Goal: Task Accomplishment & Management: Manage account settings

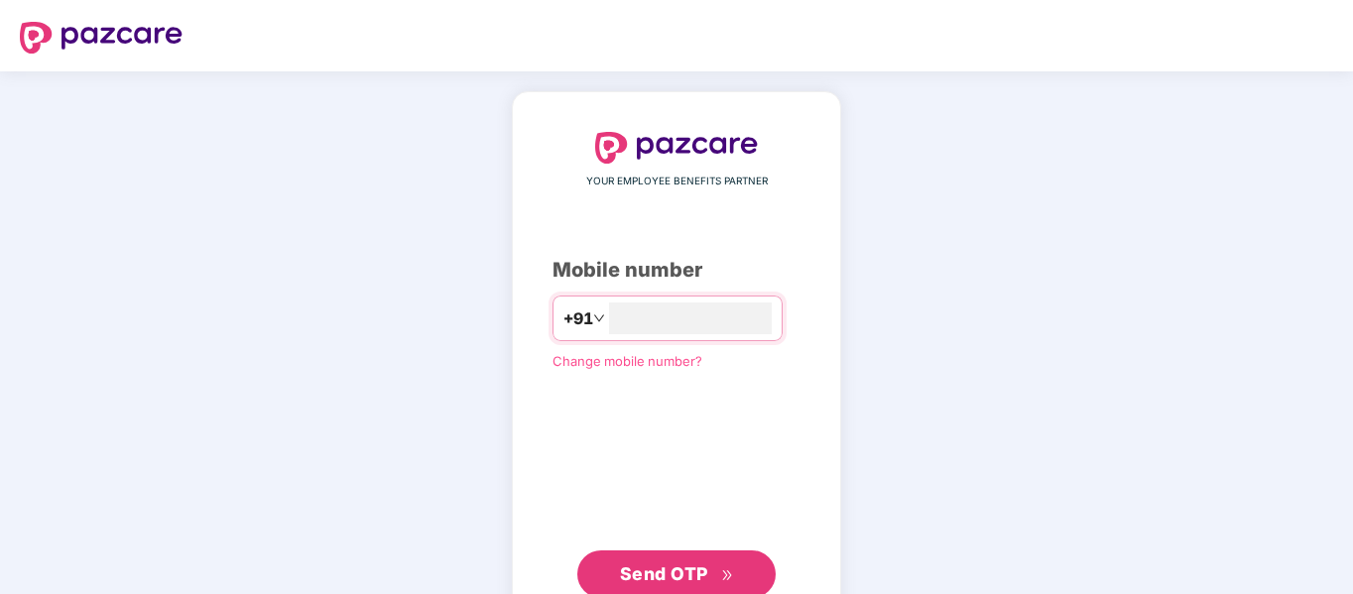
type input "*"
type input "**********"
click at [693, 568] on span "Send OTP" at bounding box center [664, 574] width 88 height 21
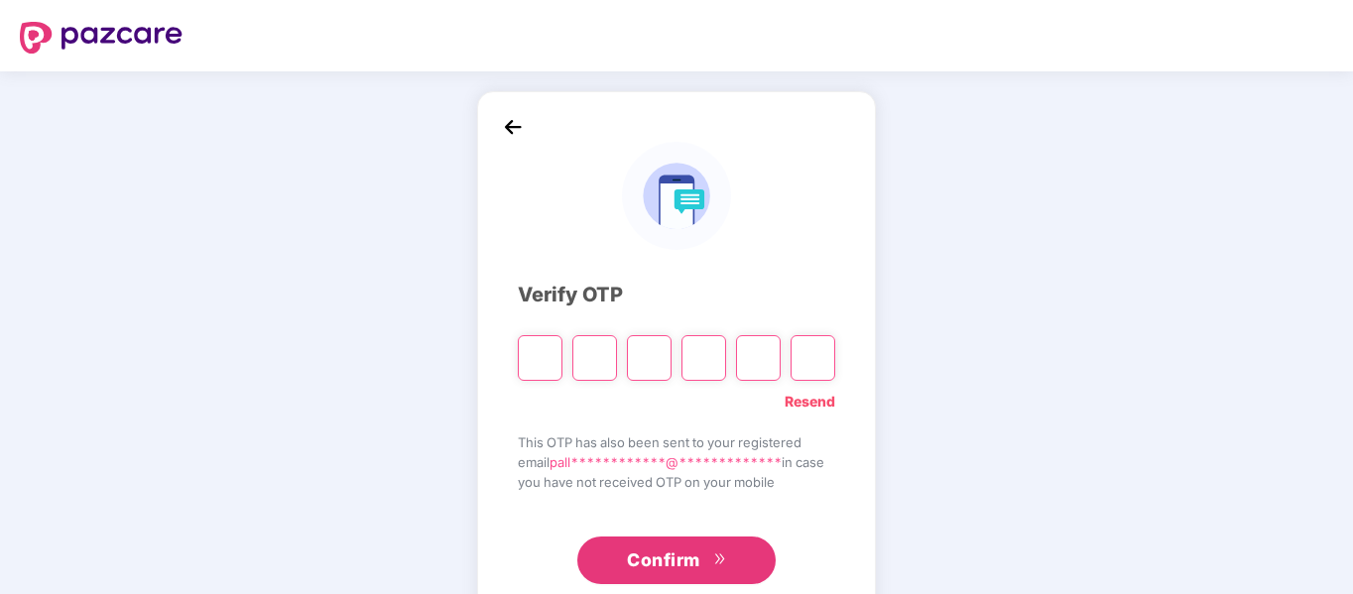
type input "*"
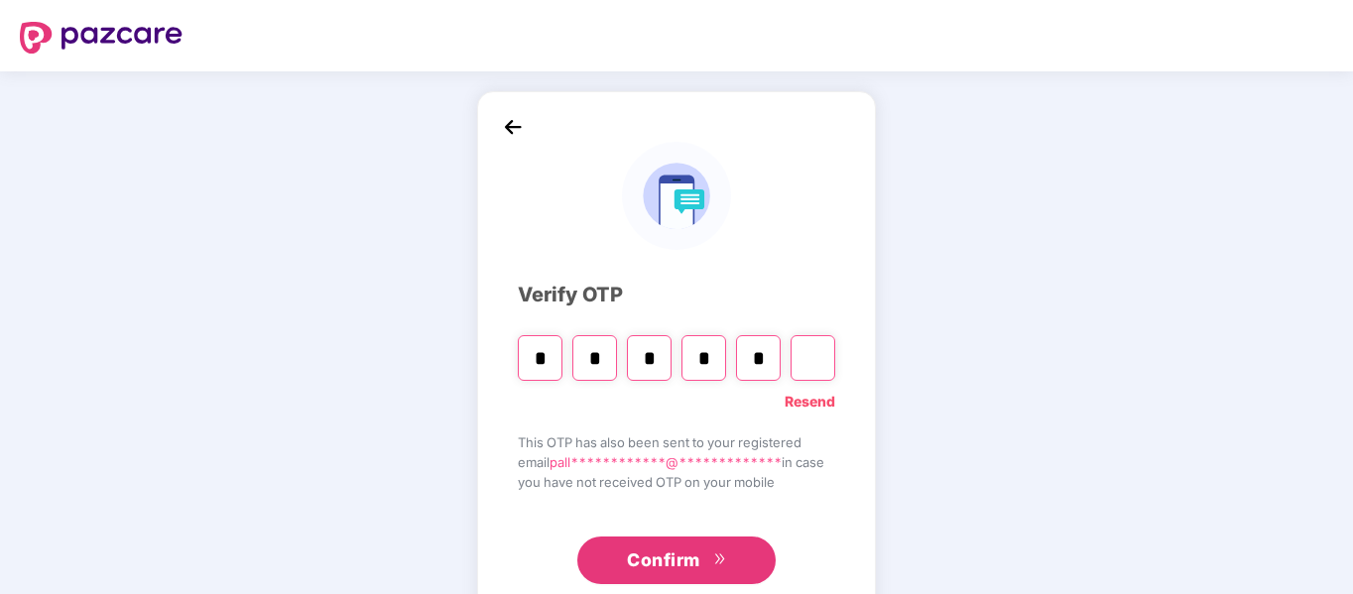
type input "*"
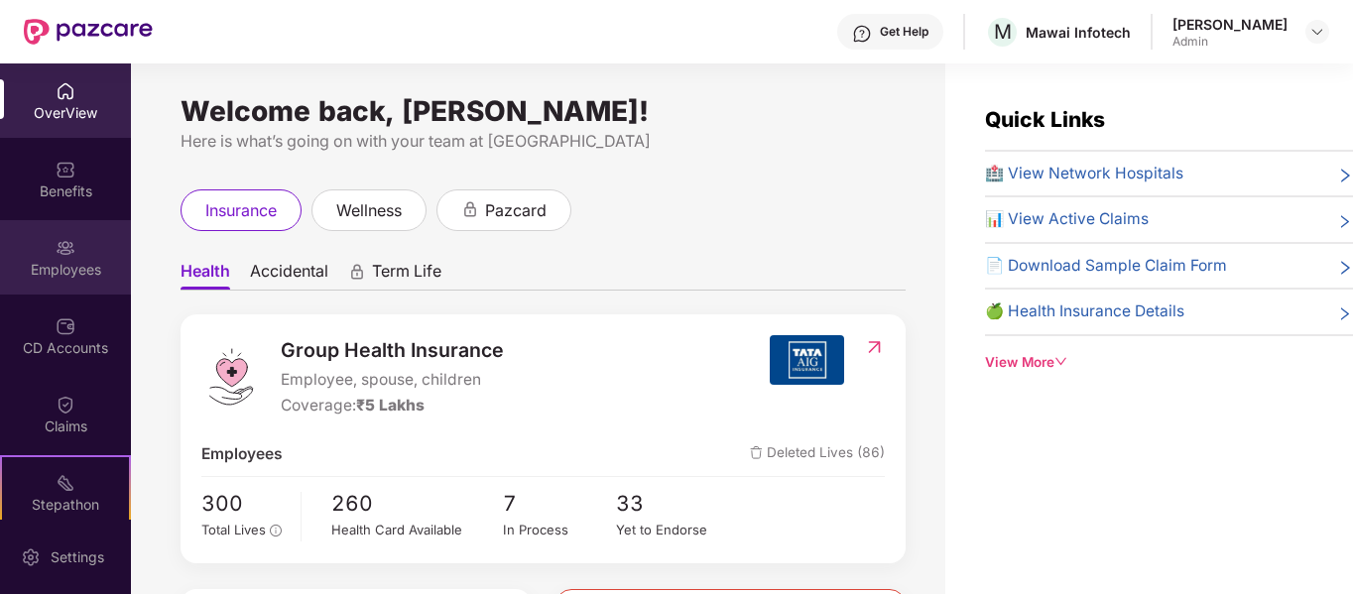
click at [64, 248] on img at bounding box center [66, 248] width 20 height 20
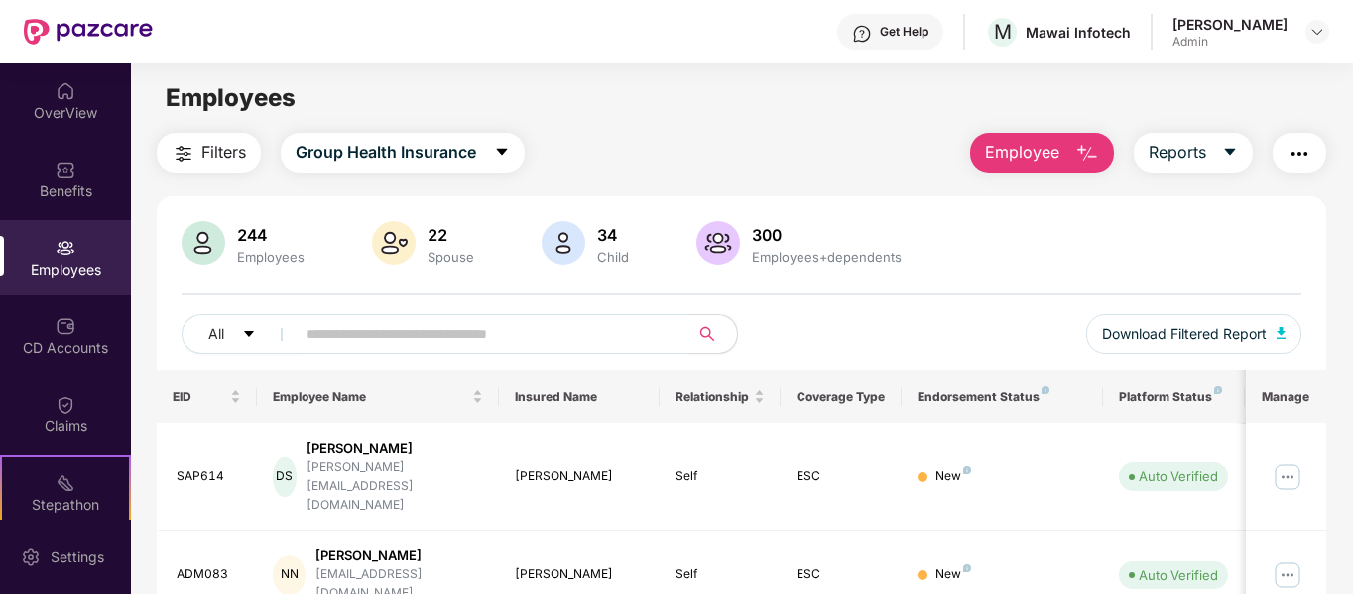
click at [443, 336] on input "text" at bounding box center [485, 335] width 356 height 30
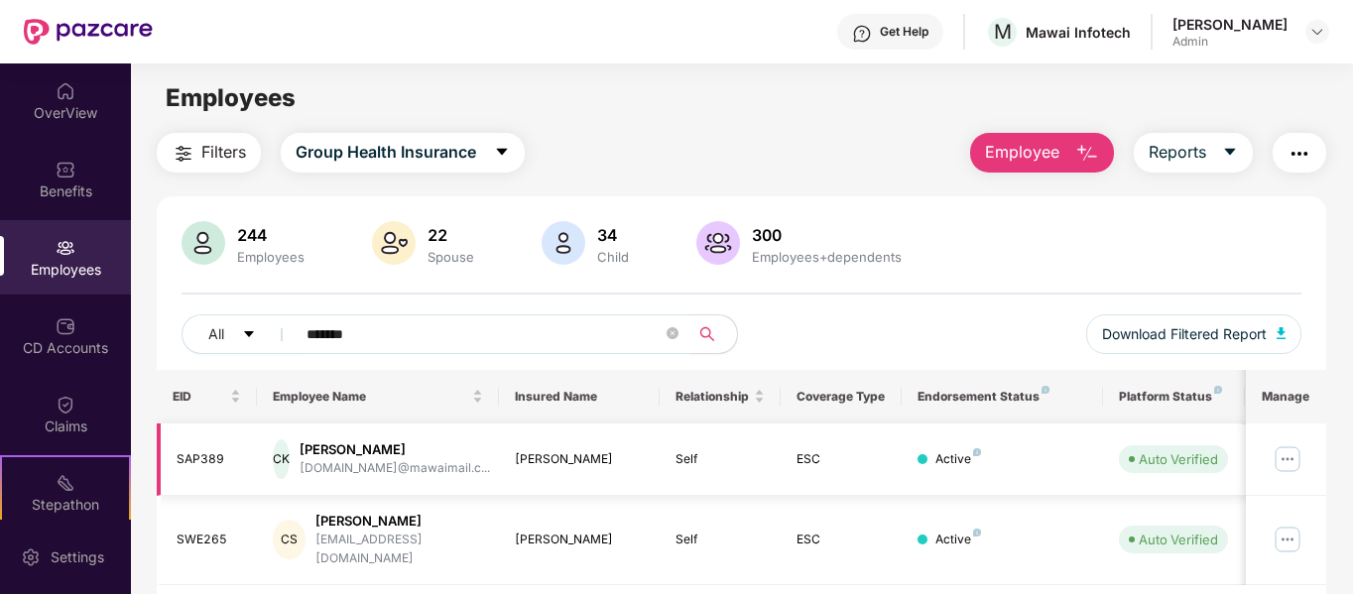
scroll to position [38, 0]
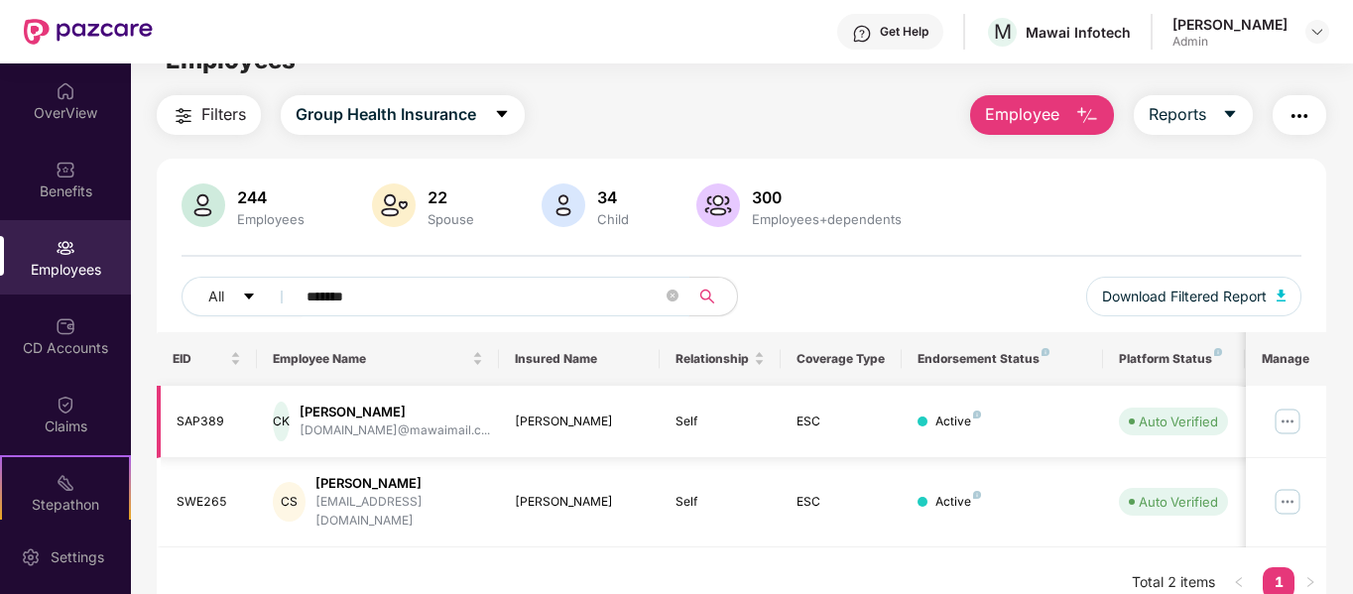
type input "*******"
click at [1290, 417] on img at bounding box center [1288, 422] width 32 height 32
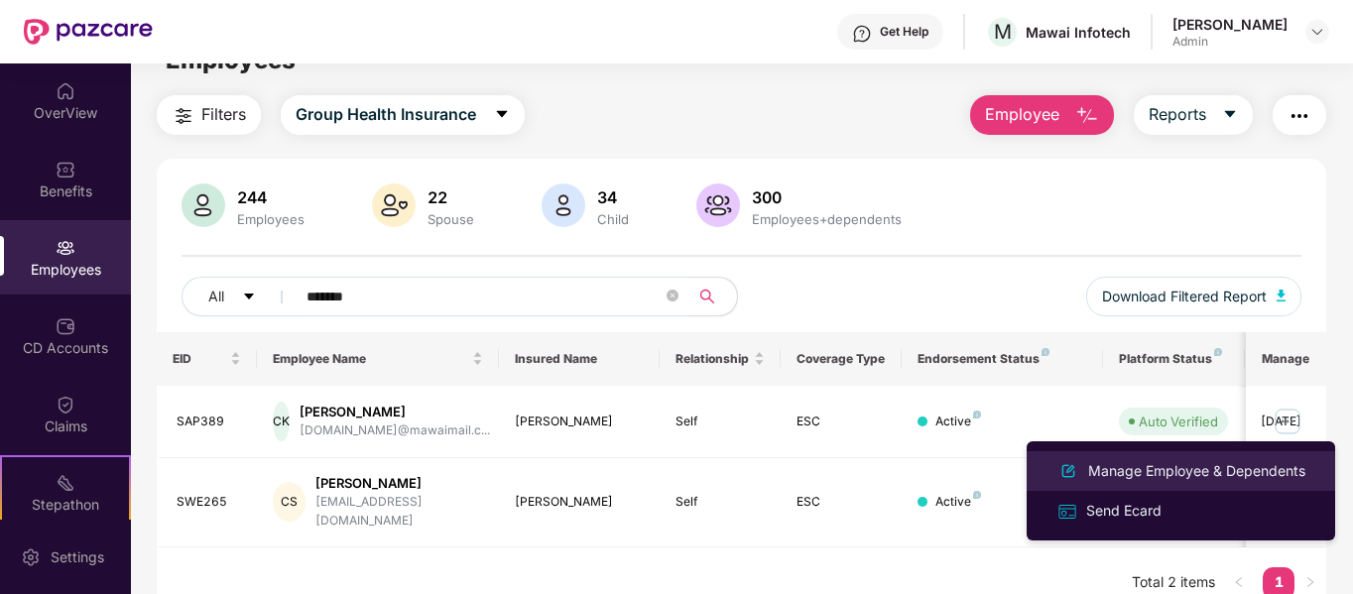
click at [1186, 472] on div "Manage Employee & Dependents" at bounding box center [1197, 471] width 225 height 22
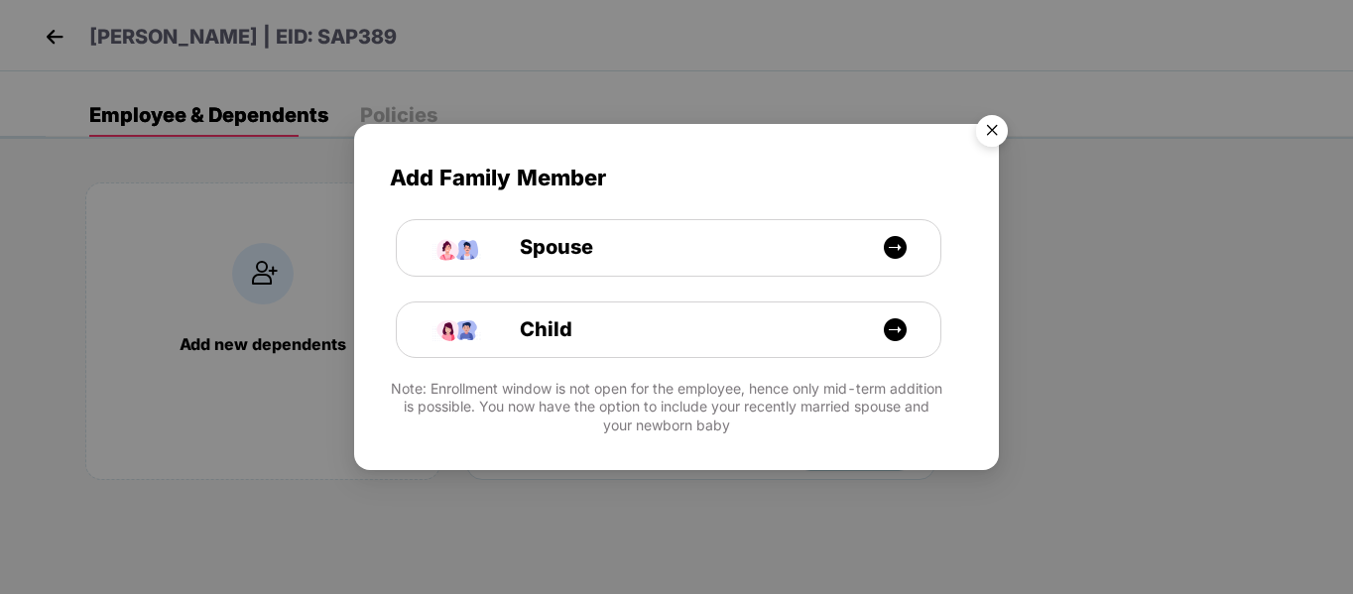
click at [990, 139] on img "Close" at bounding box center [992, 134] width 56 height 56
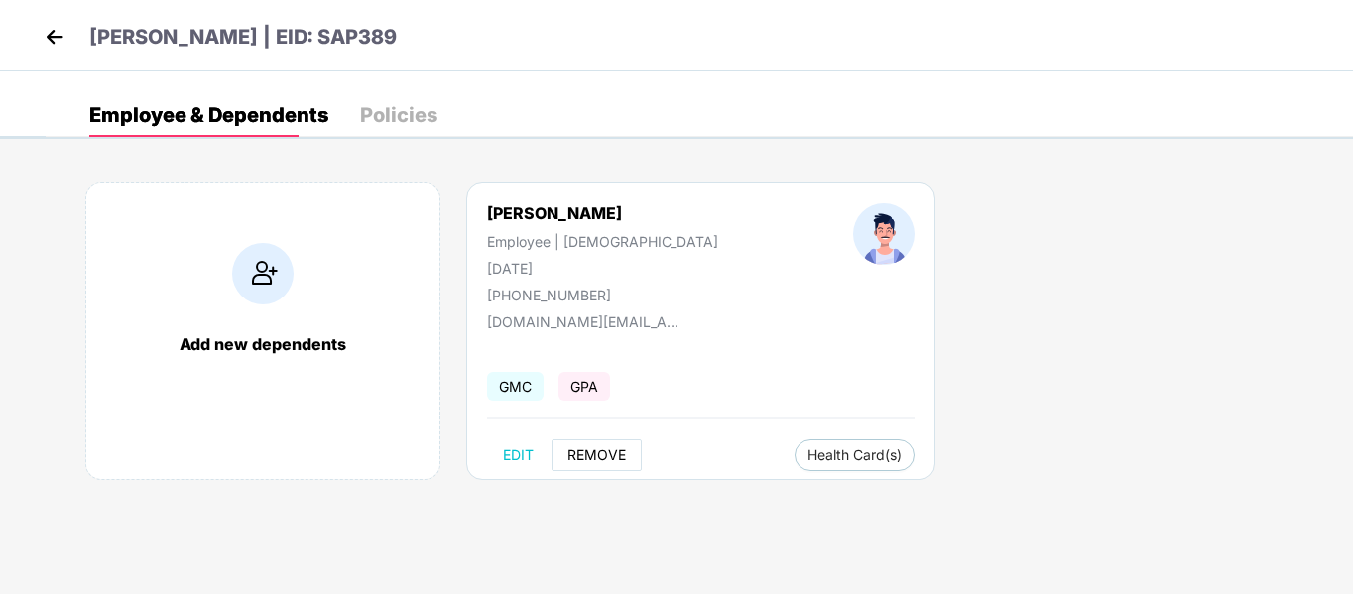
click at [594, 456] on span "REMOVE" at bounding box center [597, 456] width 59 height 16
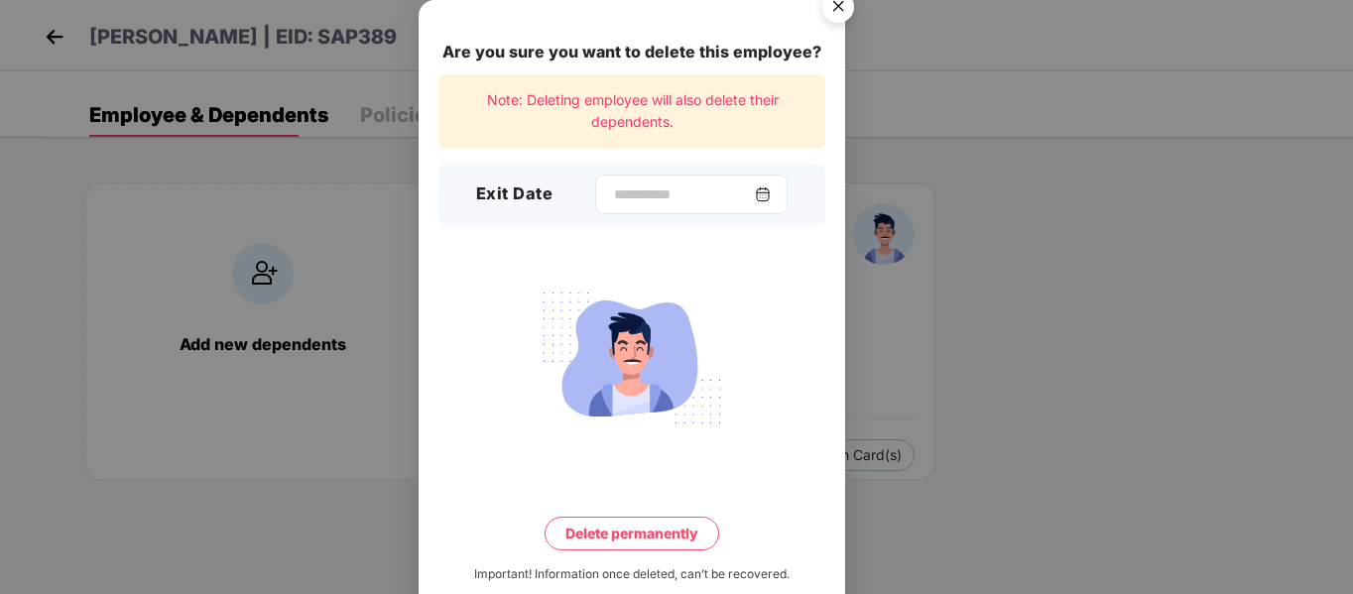
click at [766, 187] on img at bounding box center [763, 195] width 16 height 16
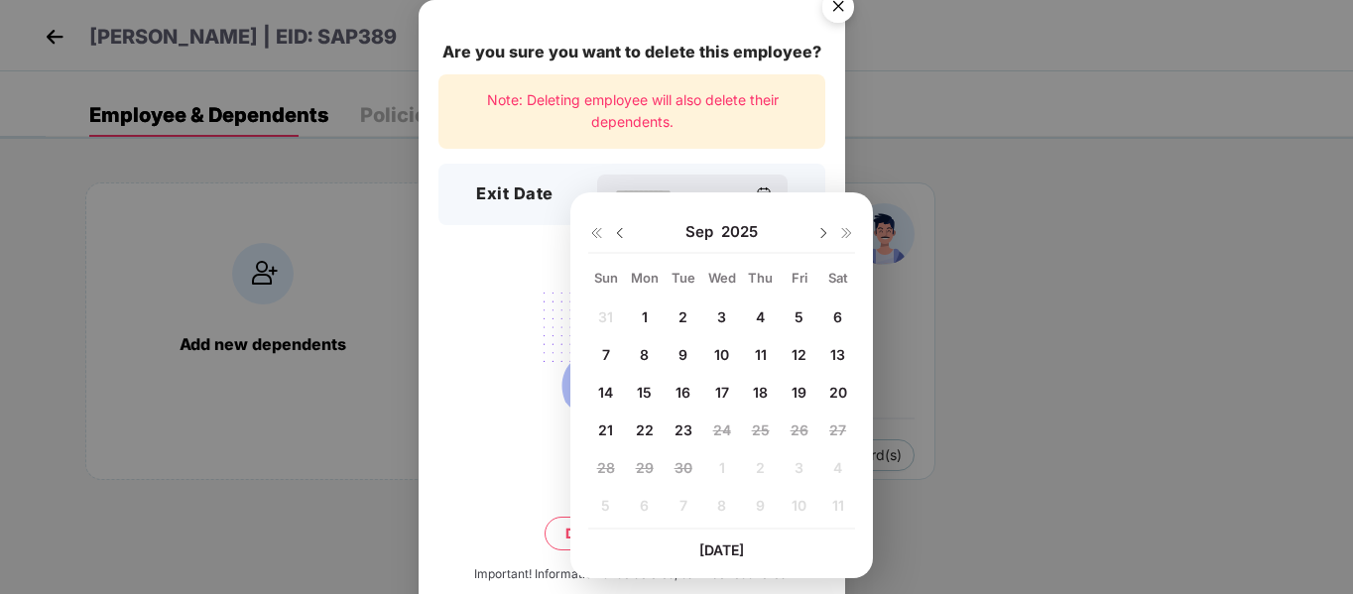
click at [682, 431] on span "23" at bounding box center [684, 430] width 18 height 17
type input "**********"
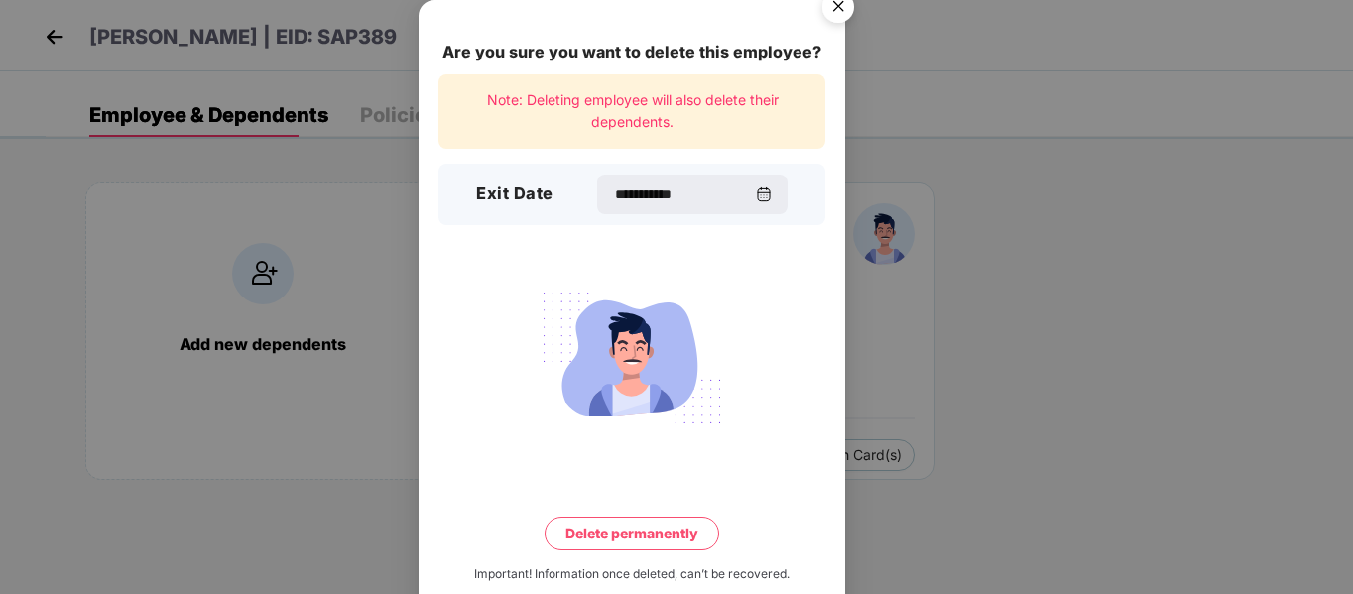
click at [614, 517] on button "Delete permanently" at bounding box center [632, 534] width 175 height 34
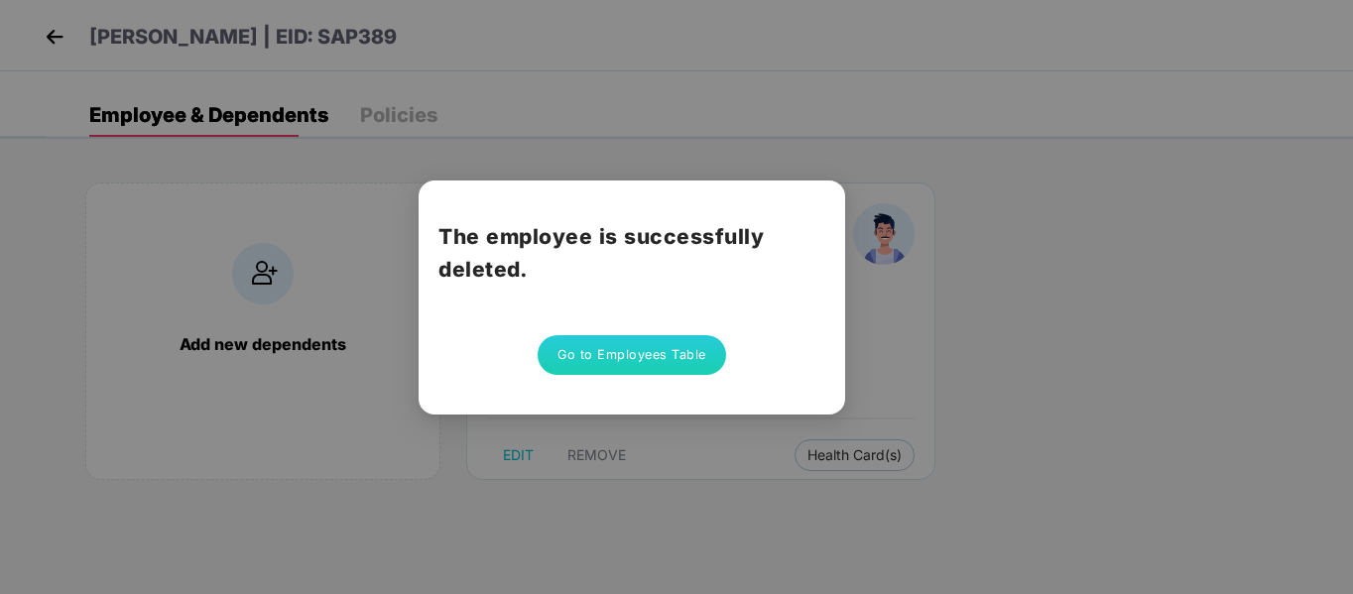
click at [608, 343] on button "Go to Employees Table" at bounding box center [632, 355] width 189 height 40
